Goal: Transaction & Acquisition: Purchase product/service

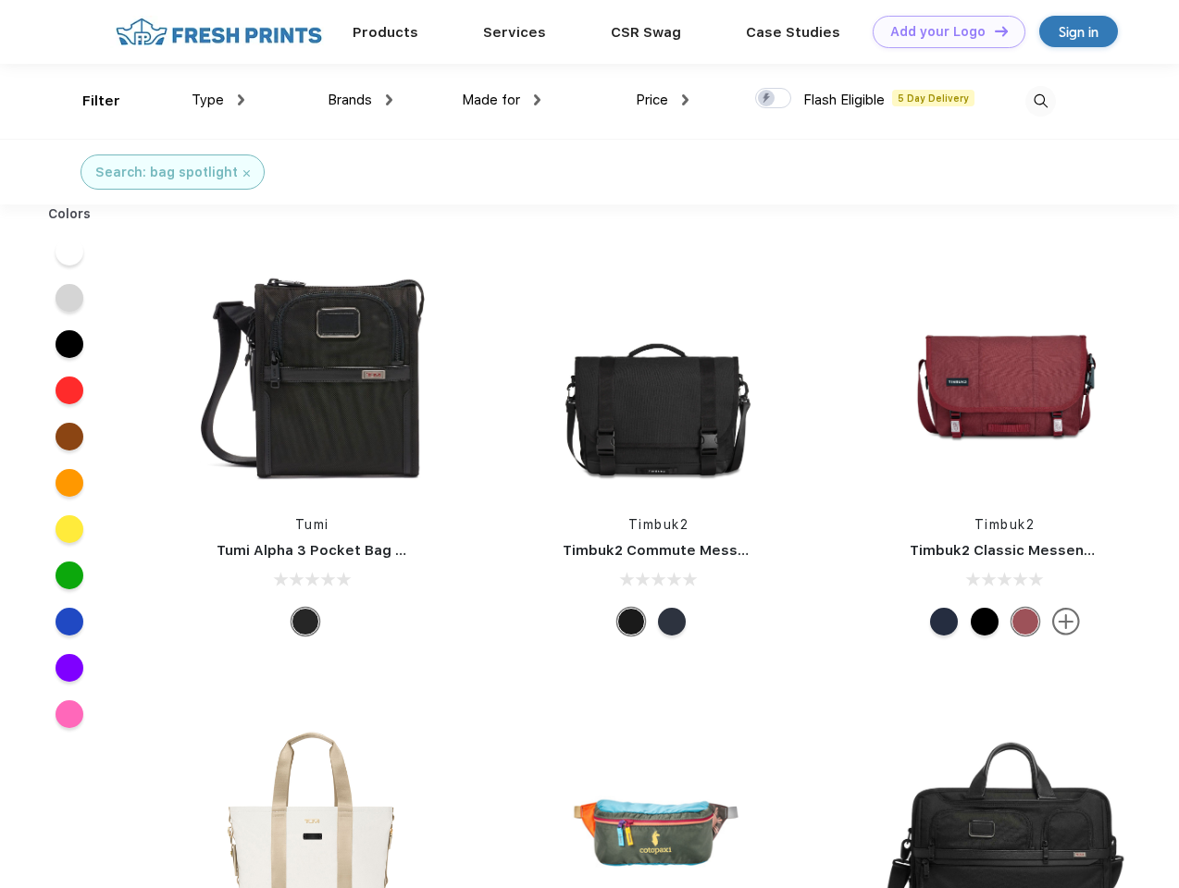
click at [942, 31] on link "Add your Logo Design Tool" at bounding box center [949, 32] width 153 height 32
click at [0, 0] on div "Design Tool" at bounding box center [0, 0] width 0 height 0
click at [993, 31] on link "Add your Logo Design Tool" at bounding box center [949, 32] width 153 height 32
click at [89, 101] on div "Filter" at bounding box center [101, 101] width 38 height 21
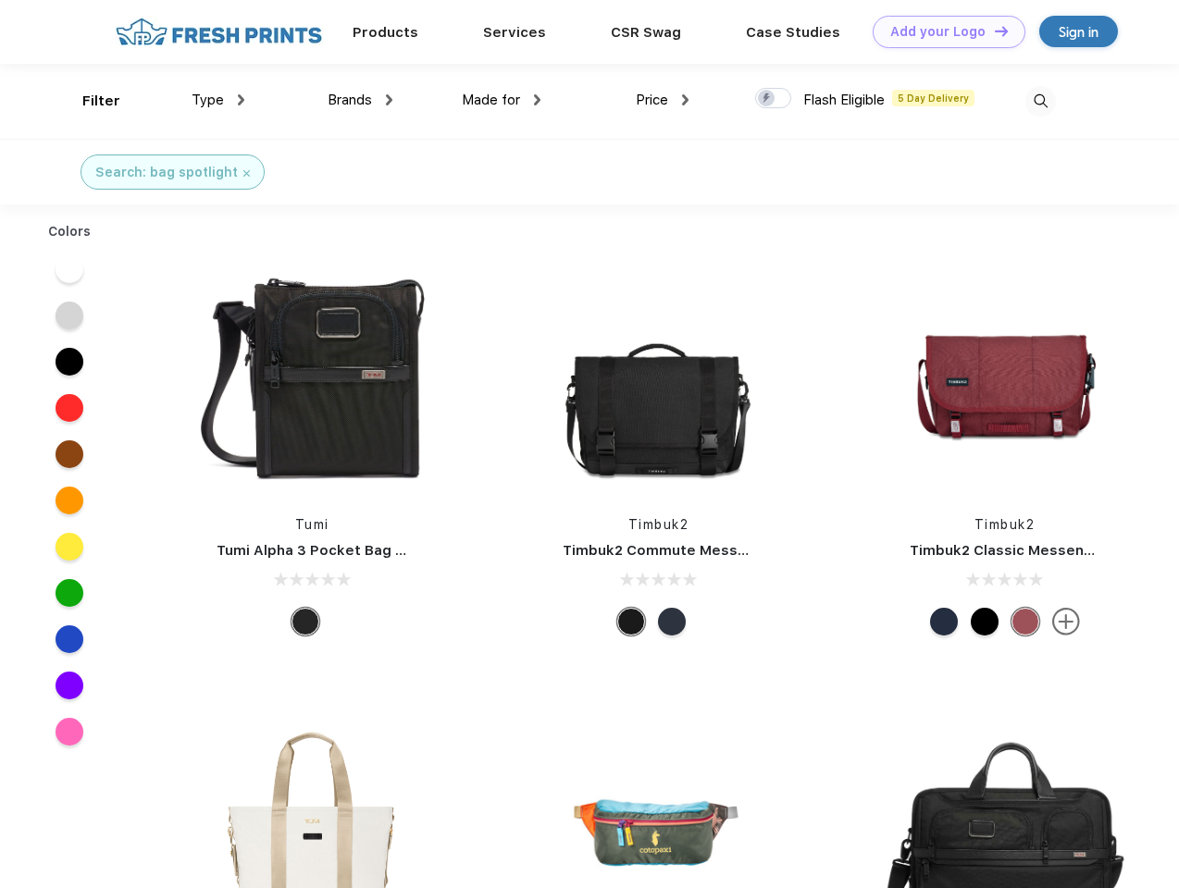
click at [218, 100] on span "Type" at bounding box center [208, 100] width 32 height 17
click at [360, 100] on span "Brands" at bounding box center [350, 100] width 44 height 17
click at [502, 100] on span "Made for" at bounding box center [491, 100] width 58 height 17
click at [663, 100] on span "Price" at bounding box center [652, 100] width 32 height 17
click at [774, 99] on div at bounding box center [773, 98] width 36 height 20
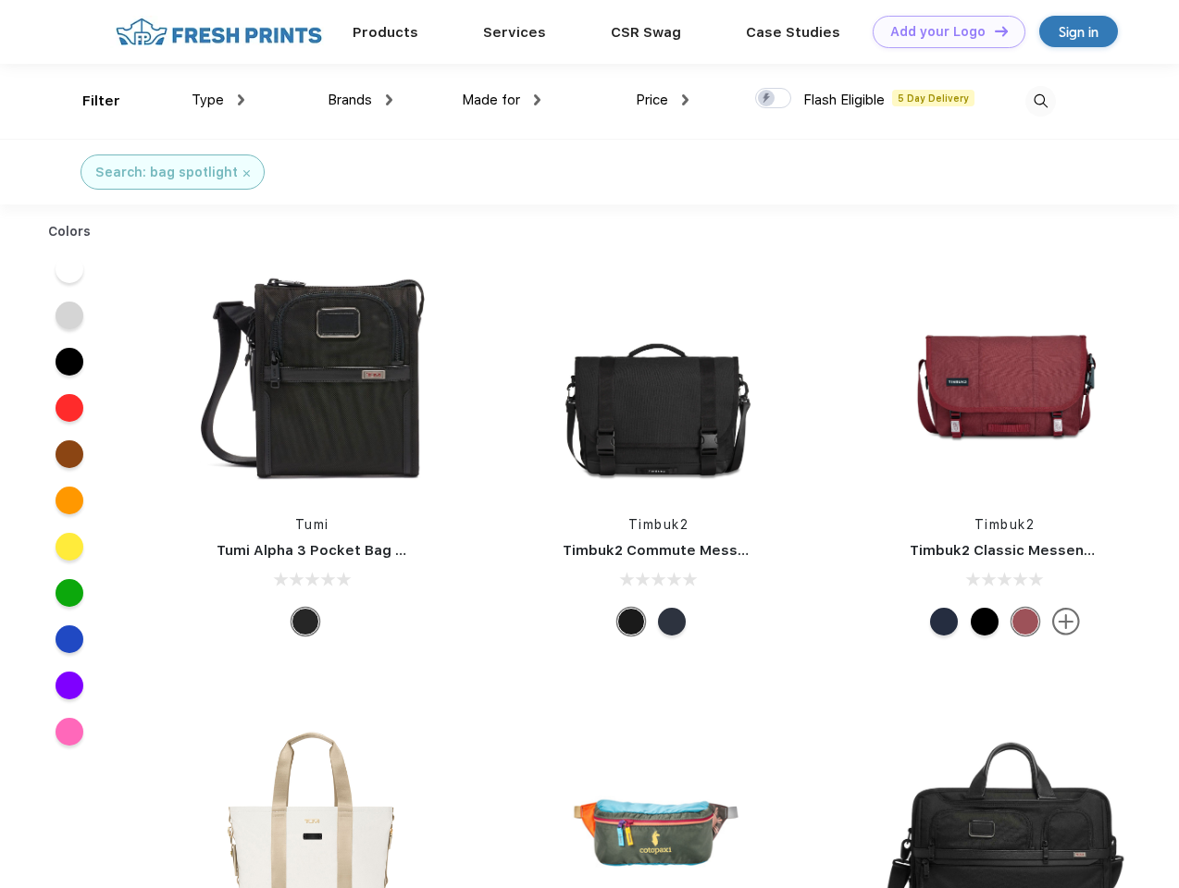
click at [767, 99] on input "checkbox" at bounding box center [761, 93] width 12 height 12
click at [1040, 101] on img at bounding box center [1040, 101] width 31 height 31
